Goal: Check status: Check status

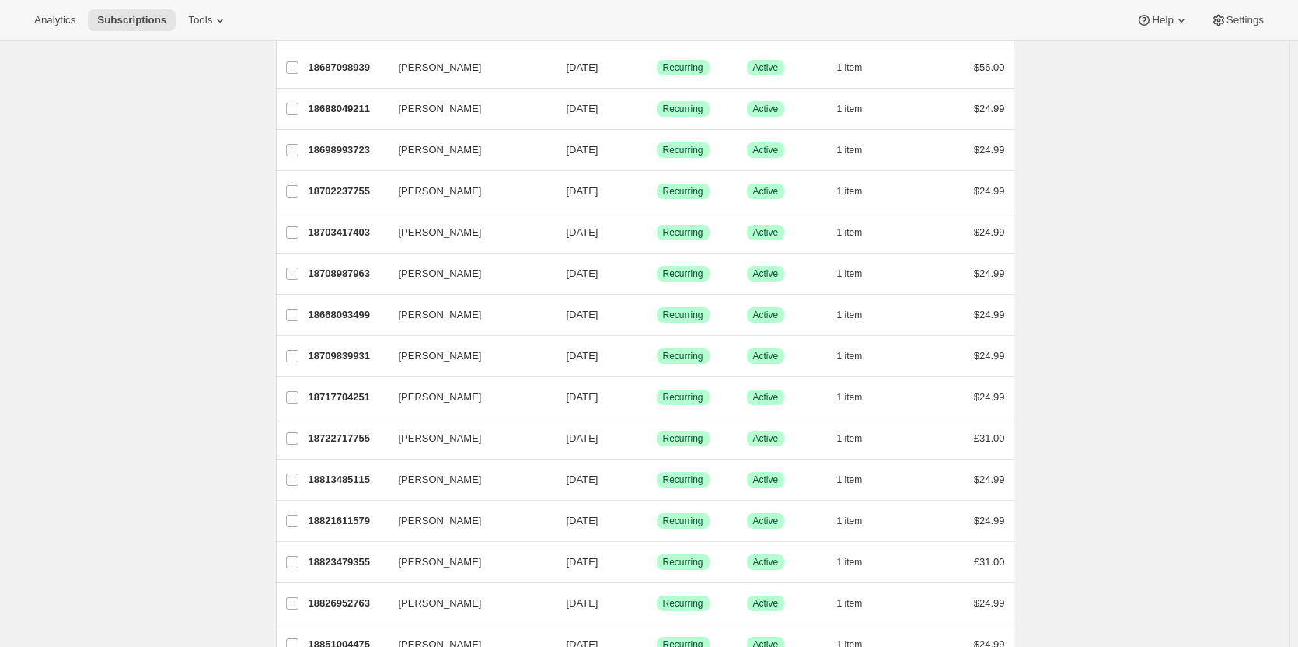
scroll to position [534, 0]
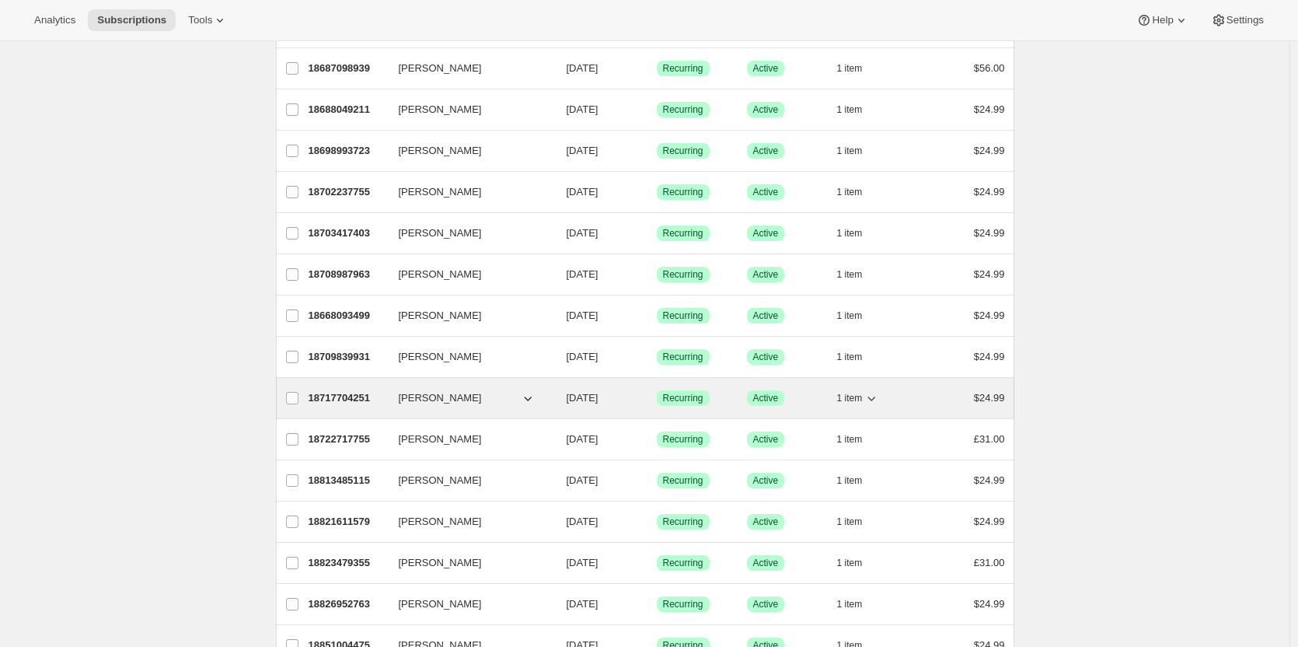
click at [343, 396] on p "18717704251" at bounding box center [348, 398] width 78 height 16
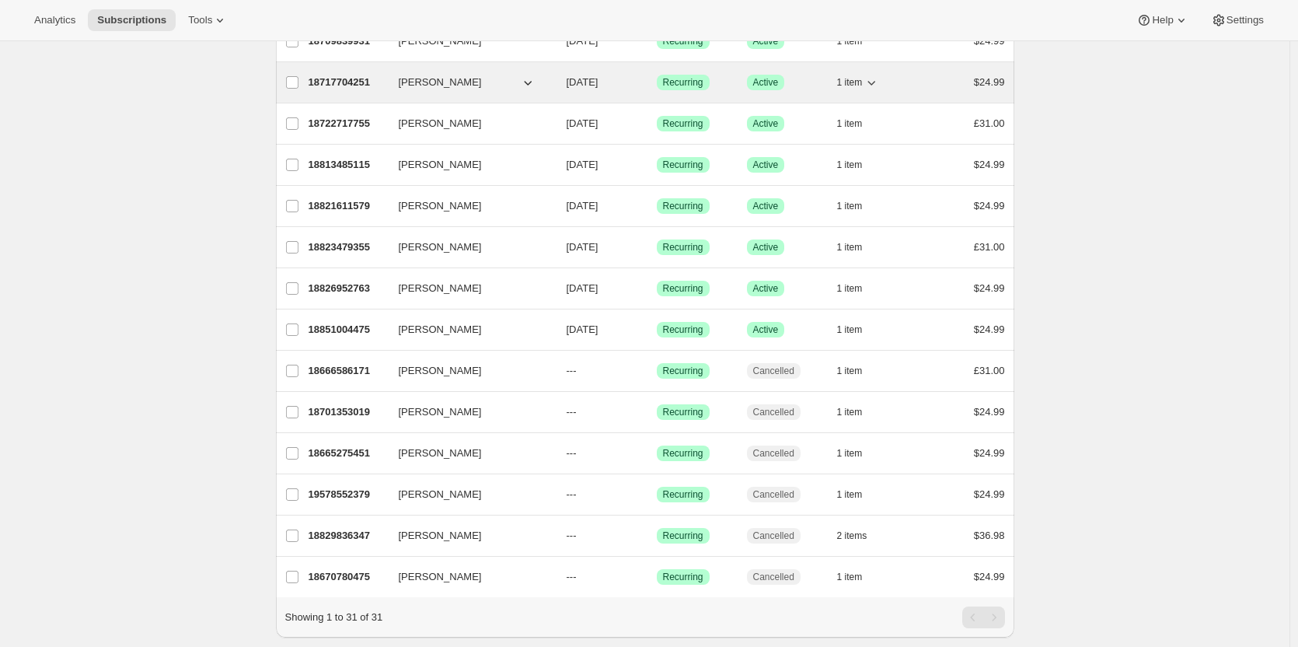
scroll to position [899, 0]
